Goal: Information Seeking & Learning: Check status

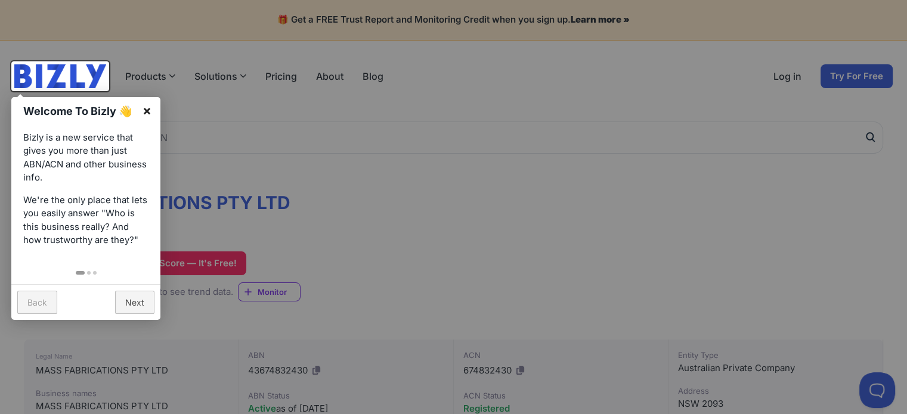
click at [144, 112] on link "×" at bounding box center [147, 110] width 27 height 27
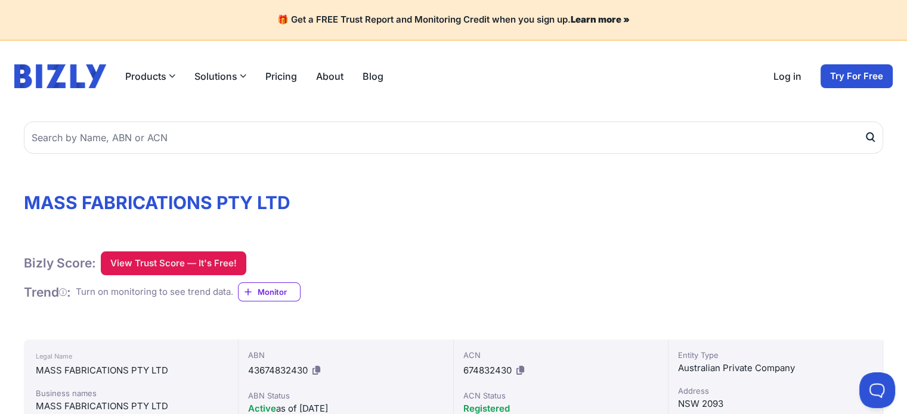
click at [198, 262] on button "View Trust Score — It's Free!" at bounding box center [173, 264] width 145 height 24
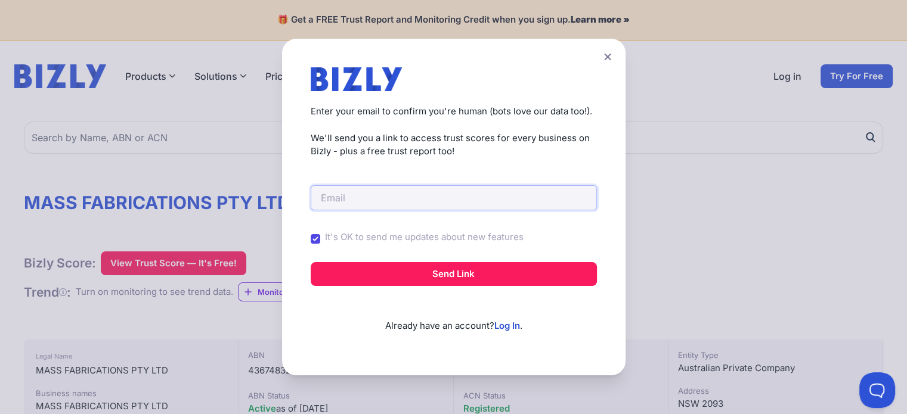
click at [406, 203] on input "email" at bounding box center [454, 197] width 286 height 25
type input "info@massfabrications.com"
click at [320, 241] on input "It's OK to send me updates about new features" at bounding box center [316, 239] width 10 height 10
checkbox input "false"
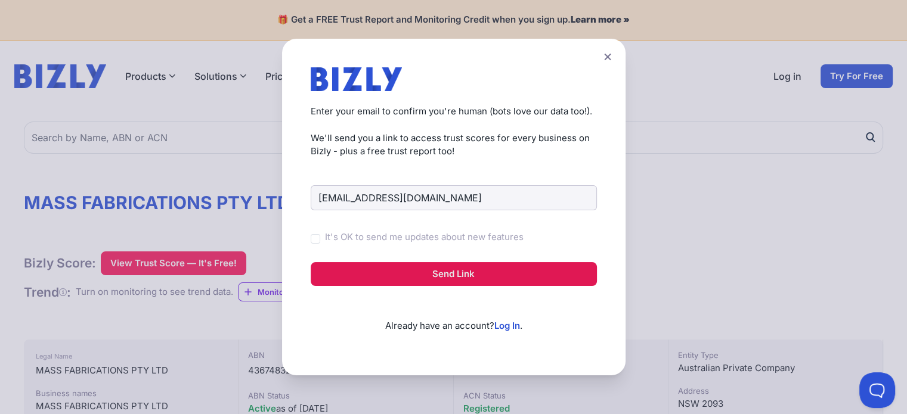
click at [467, 278] on button "Send Link" at bounding box center [454, 274] width 286 height 24
click at [442, 274] on button "Send Link" at bounding box center [454, 274] width 286 height 24
click at [432, 274] on button "Send Link" at bounding box center [454, 274] width 286 height 24
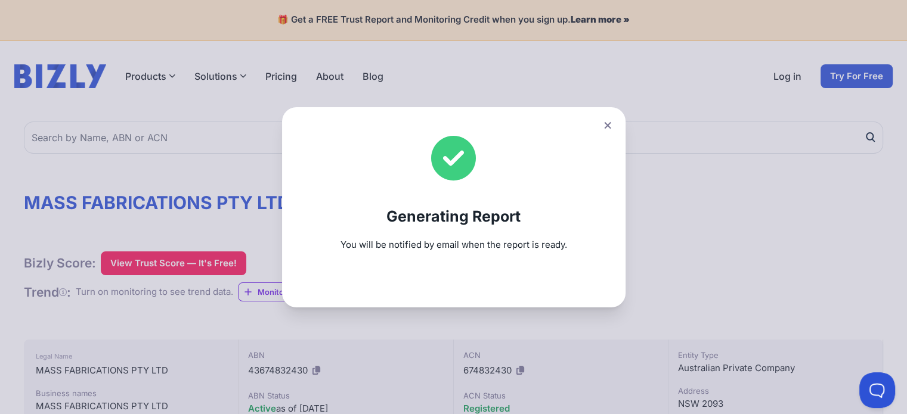
click at [611, 124] on icon at bounding box center [607, 125] width 7 height 7
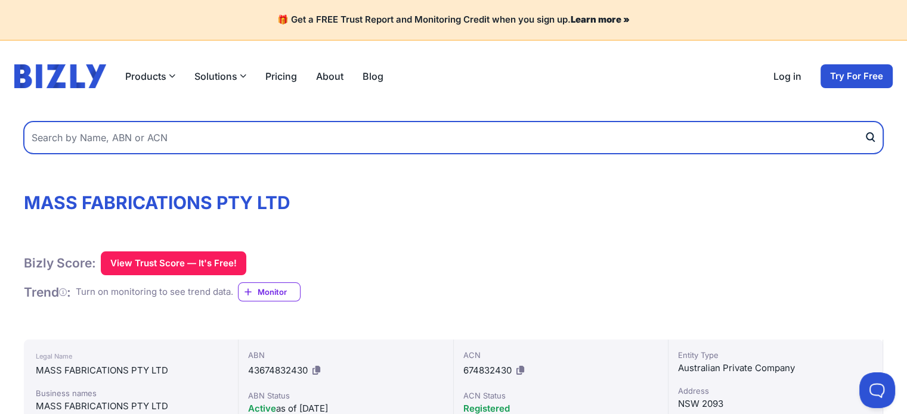
click at [354, 150] on input "text" at bounding box center [453, 138] width 859 height 32
paste input "62 121 481 829"
type input "62 121 481 829"
click at [864, 122] on button "submit" at bounding box center [873, 138] width 19 height 32
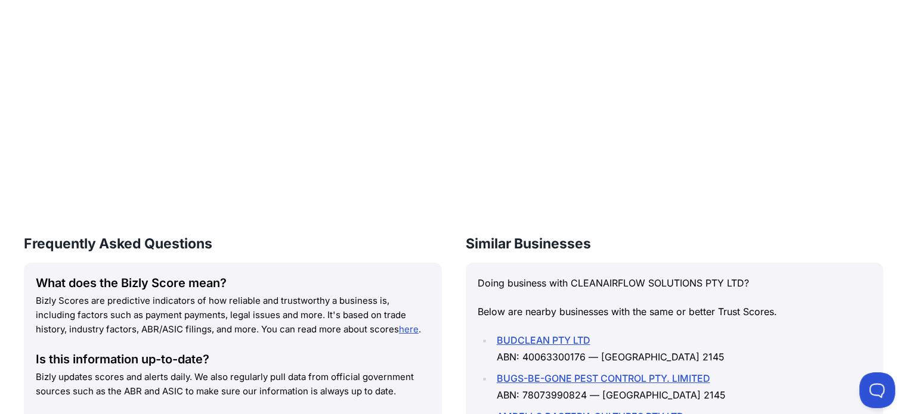
scroll to position [1491, 0]
